Goal: Find specific page/section: Find specific page/section

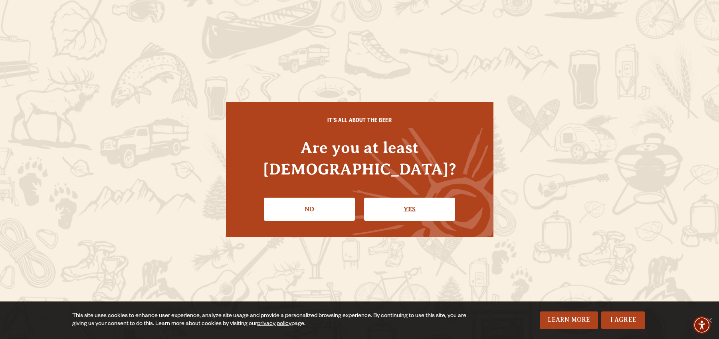
click at [424, 198] on link "Yes" at bounding box center [409, 209] width 91 height 23
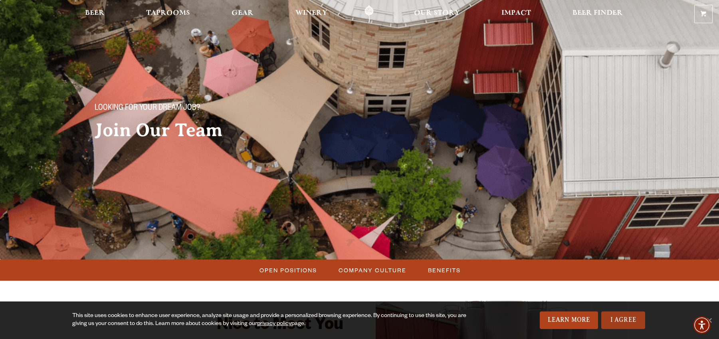
click at [614, 321] on link "I Agree" at bounding box center [623, 320] width 44 height 18
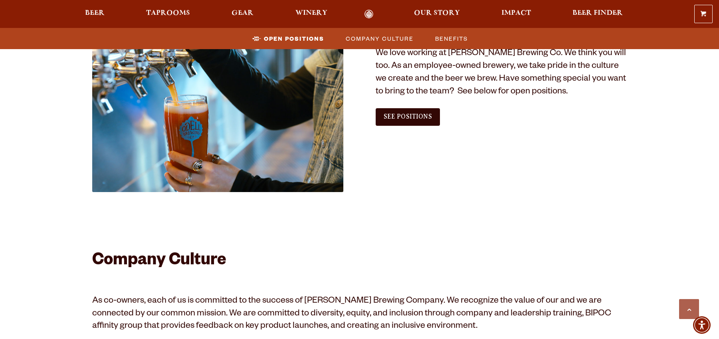
scroll to position [529, 0]
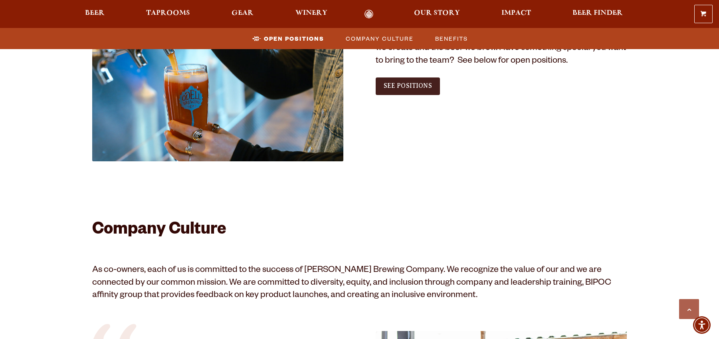
click at [428, 85] on span "See Positions" at bounding box center [408, 85] width 48 height 7
